Goal: Information Seeking & Learning: Learn about a topic

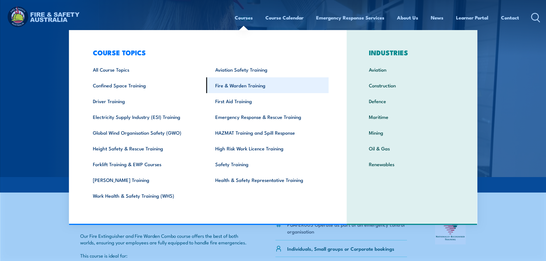
click at [232, 89] on link "Fire & Warden Training" at bounding box center [267, 85] width 122 height 16
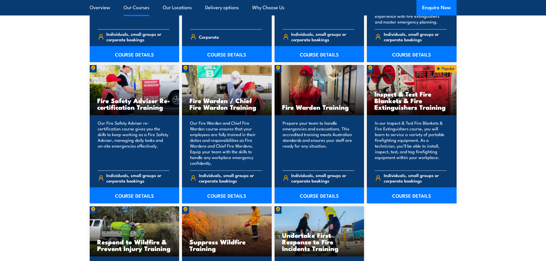
scroll to position [717, 0]
click at [308, 195] on link "COURSE DETAILS" at bounding box center [320, 195] width 90 height 16
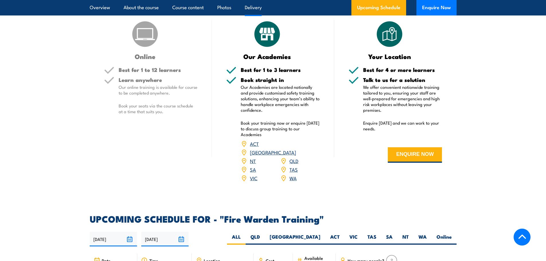
scroll to position [1032, 0]
